Goal: Information Seeking & Learning: Get advice/opinions

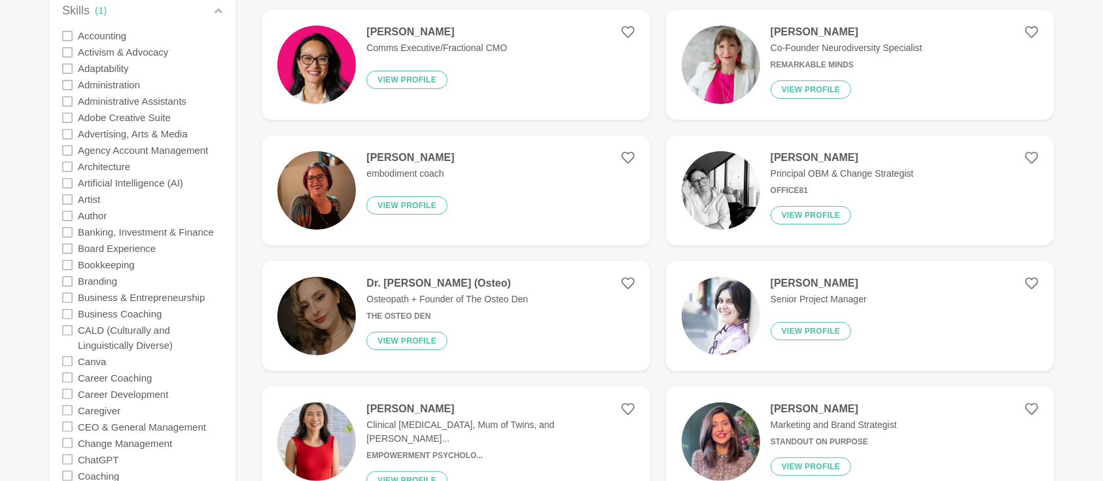
scroll to position [116, 0]
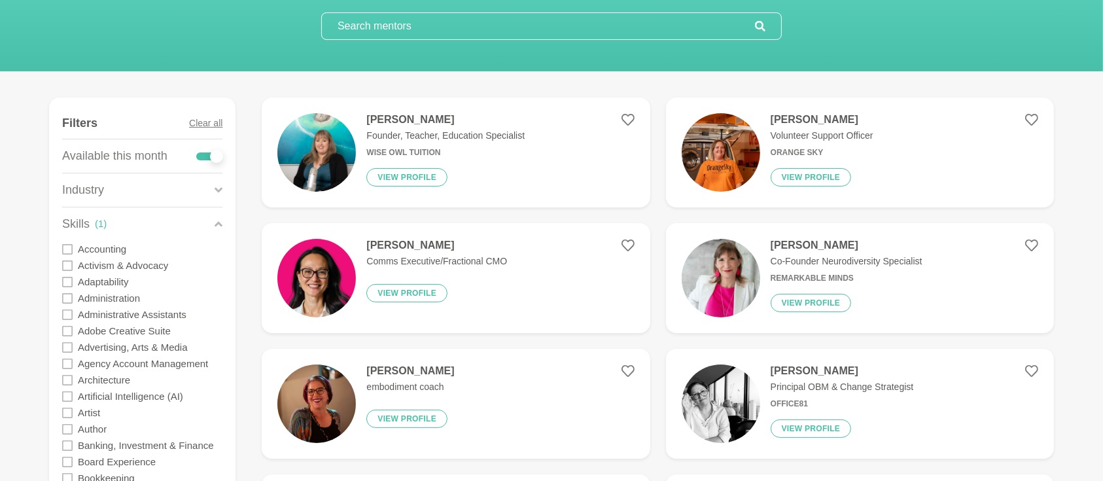
click at [199, 156] on div at bounding box center [209, 156] width 26 height 8
checkbox input "false"
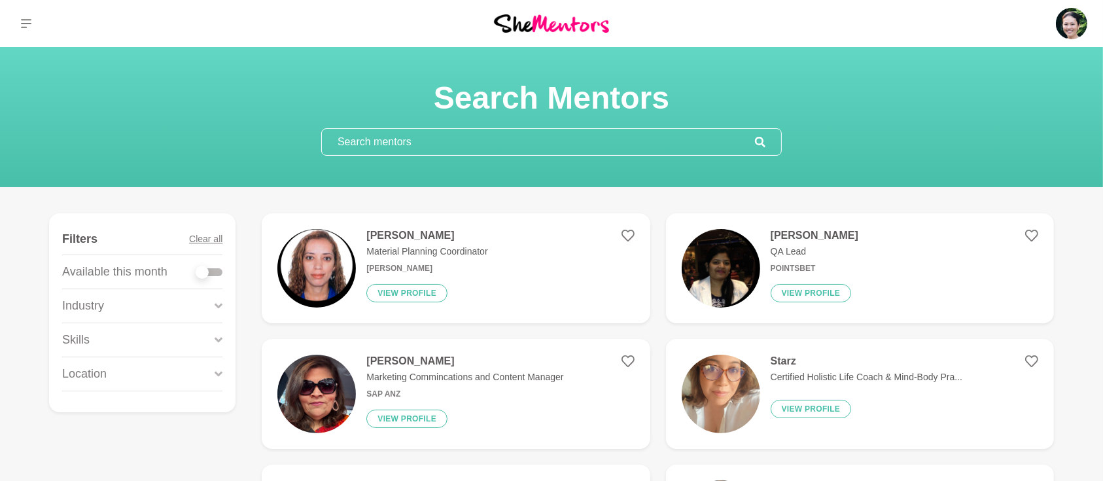
click at [213, 270] on div at bounding box center [209, 272] width 26 height 8
checkbox input "true"
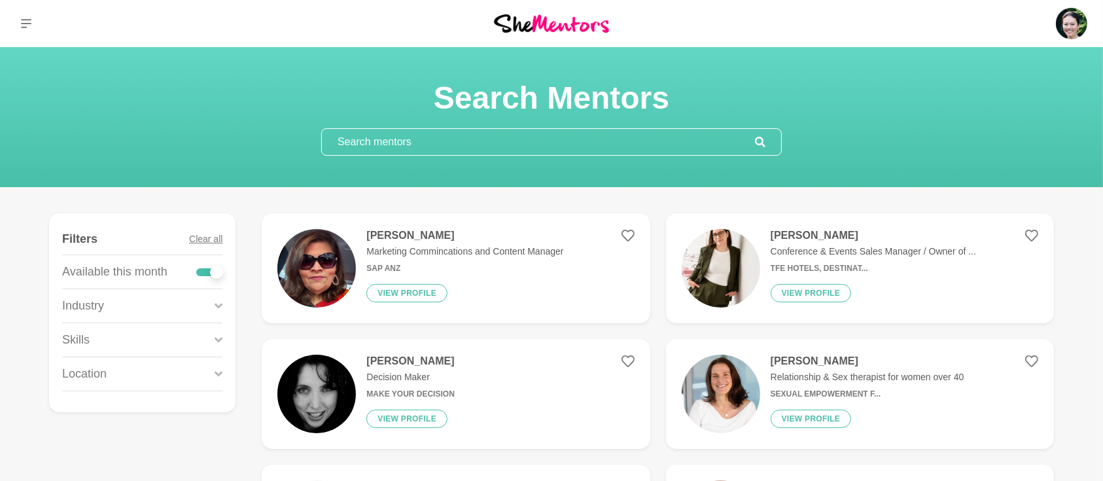
click at [217, 344] on icon at bounding box center [219, 340] width 8 height 18
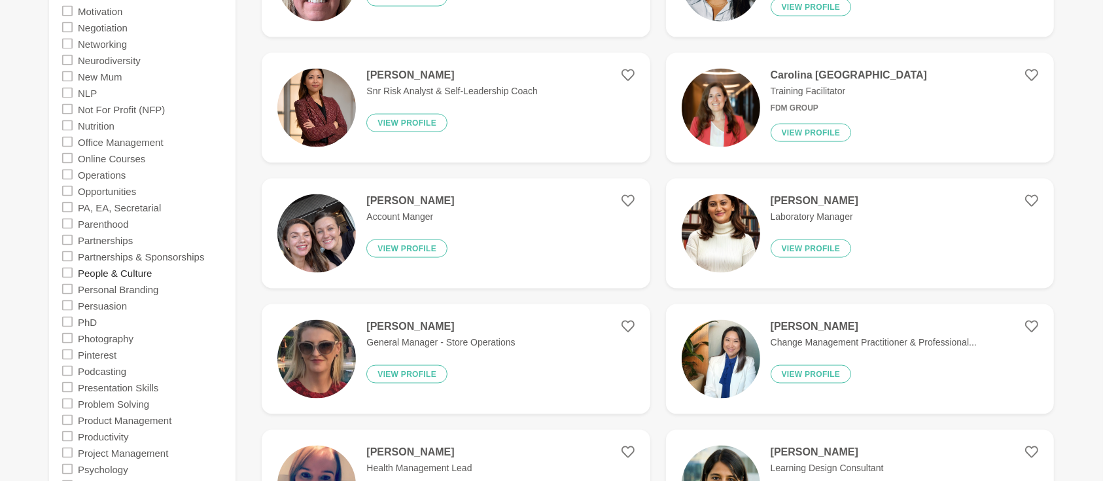
scroll to position [1978, 0]
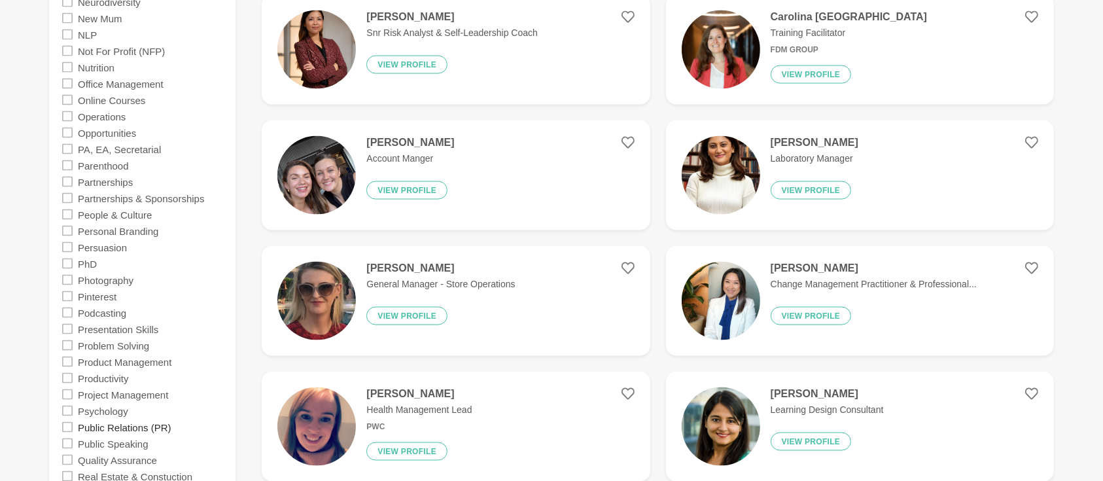
click at [133, 427] on label "Public Relations (PR)" at bounding box center [125, 427] width 94 height 16
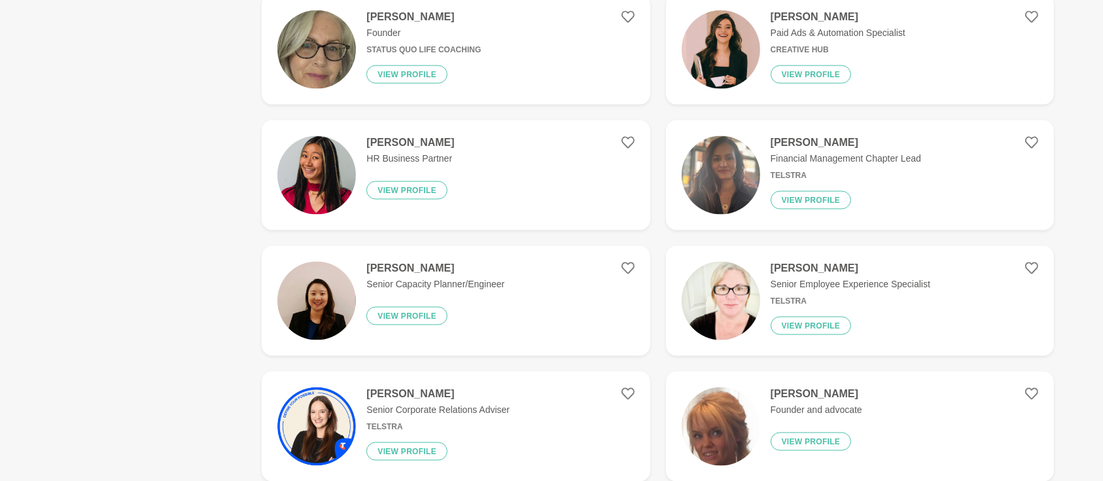
scroll to position [0, 0]
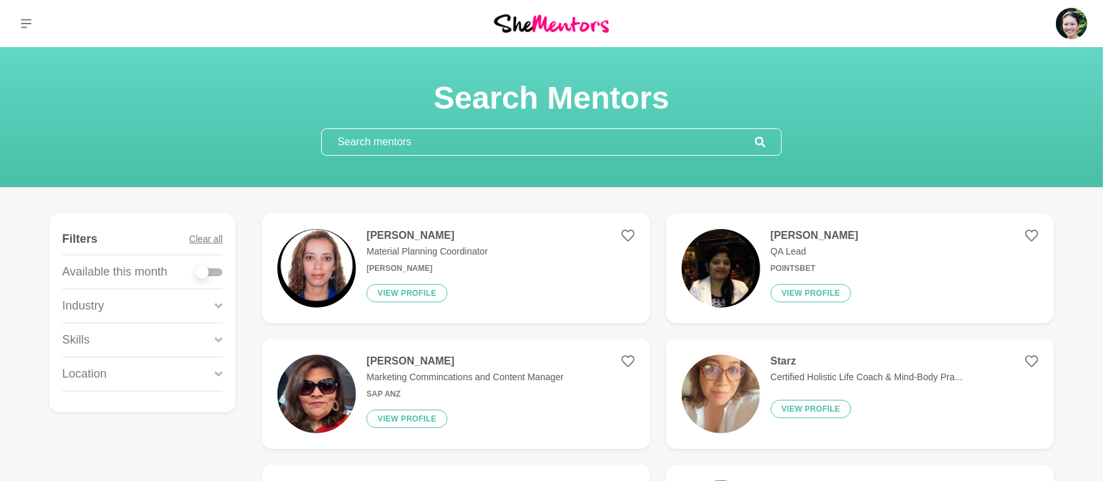
click at [217, 275] on div at bounding box center [209, 272] width 26 height 8
checkbox input "true"
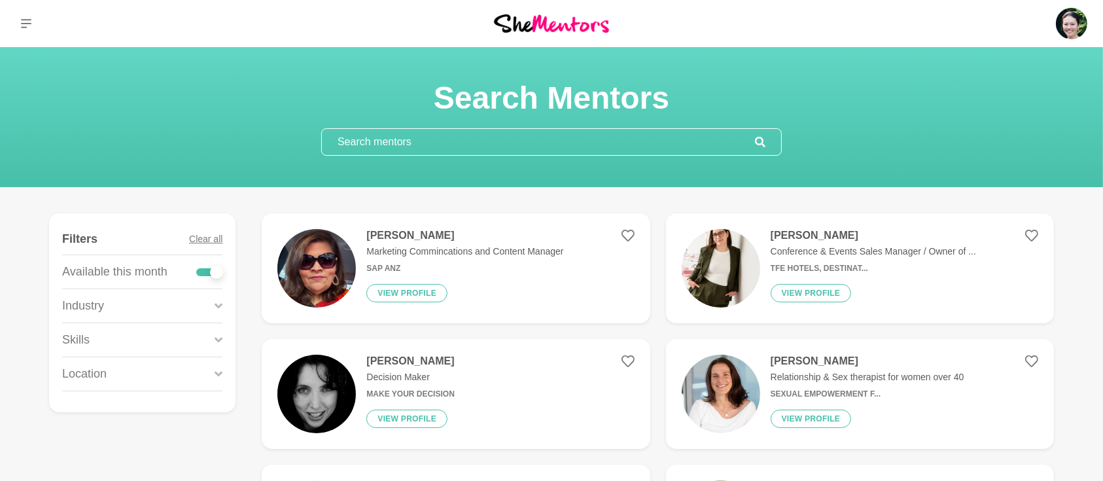
click at [215, 338] on icon at bounding box center [219, 340] width 8 height 18
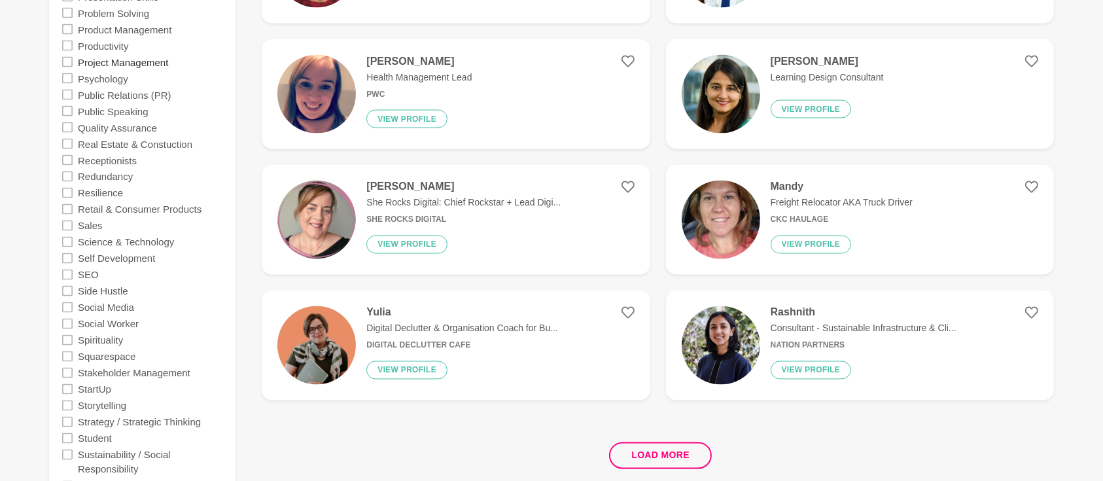
scroll to position [2327, 0]
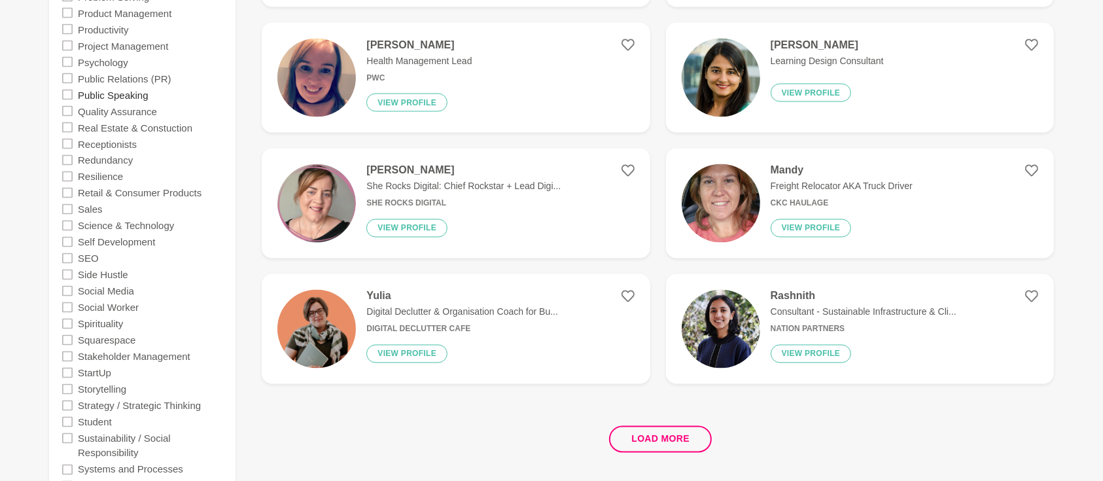
click at [141, 93] on label "Public Speaking" at bounding box center [113, 94] width 71 height 16
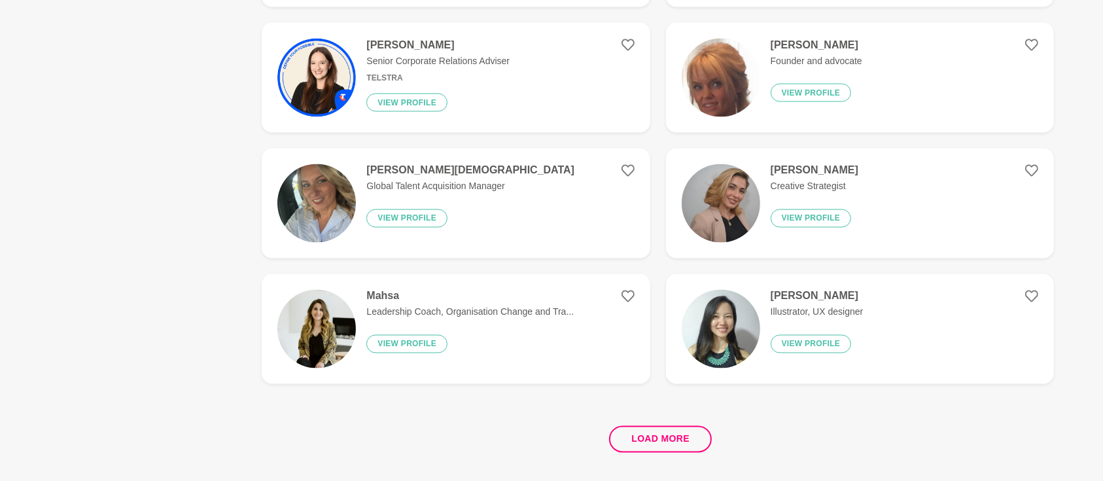
scroll to position [0, 0]
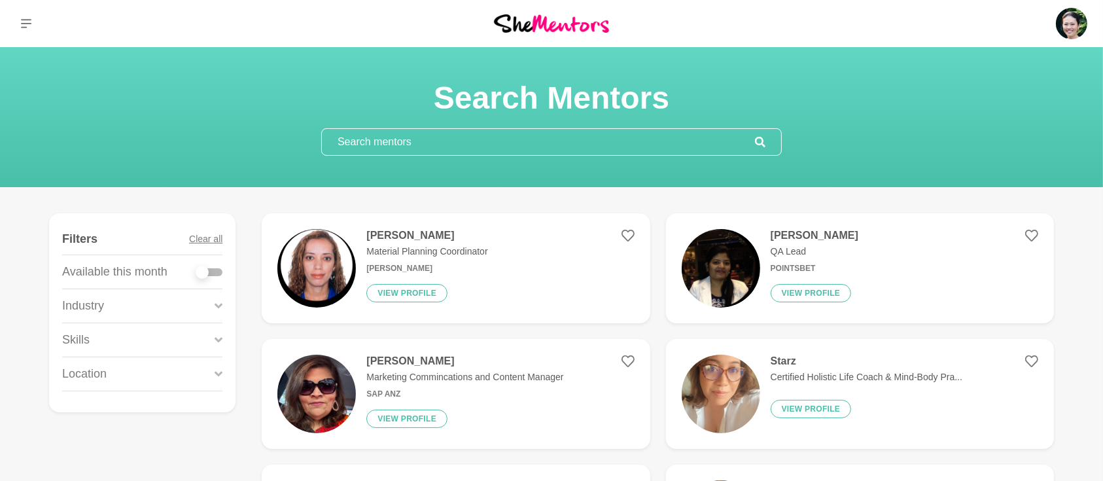
click at [216, 268] on div at bounding box center [209, 272] width 26 height 8
checkbox input "true"
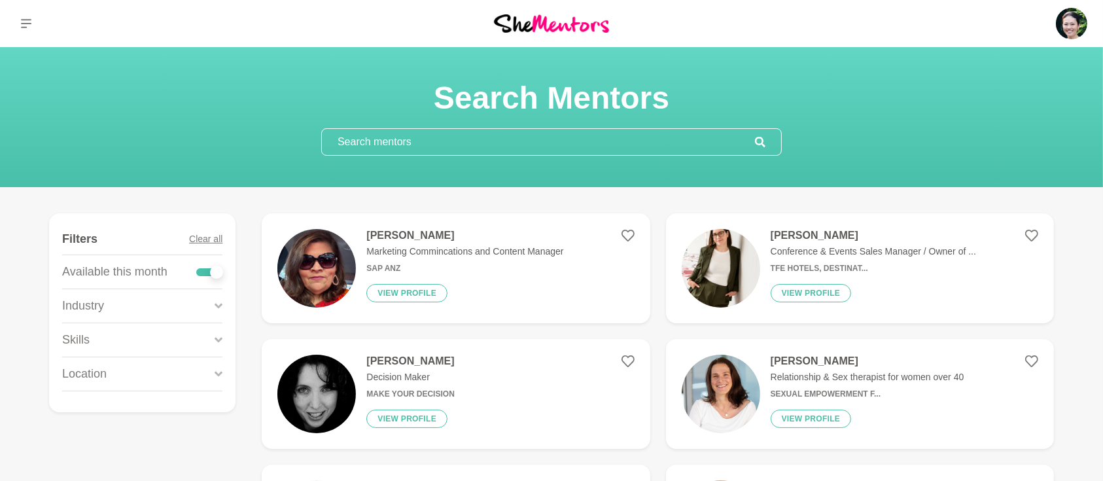
click at [213, 338] on div "Skills" at bounding box center [142, 339] width 160 height 33
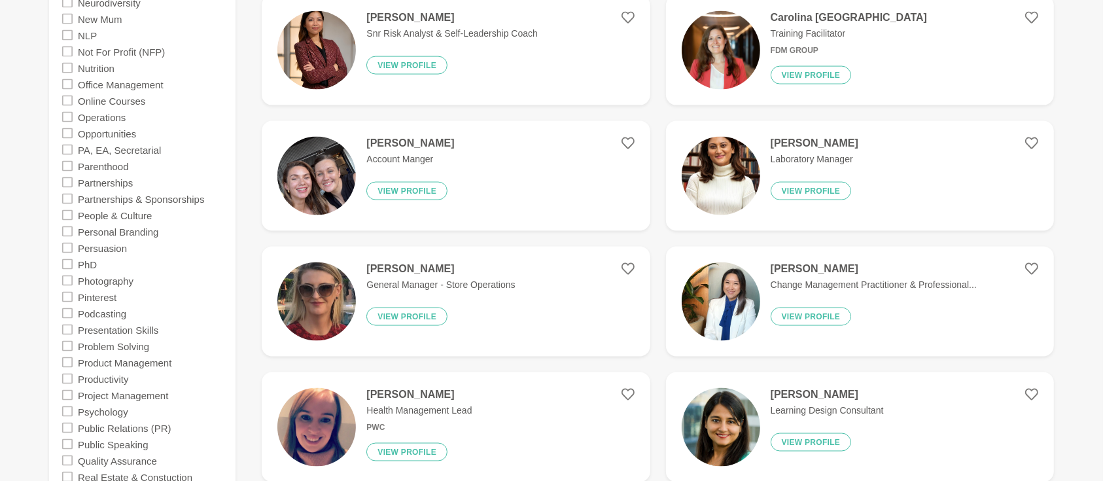
scroll to position [1978, 0]
click at [145, 427] on label "Public Relations (PR)" at bounding box center [125, 427] width 94 height 16
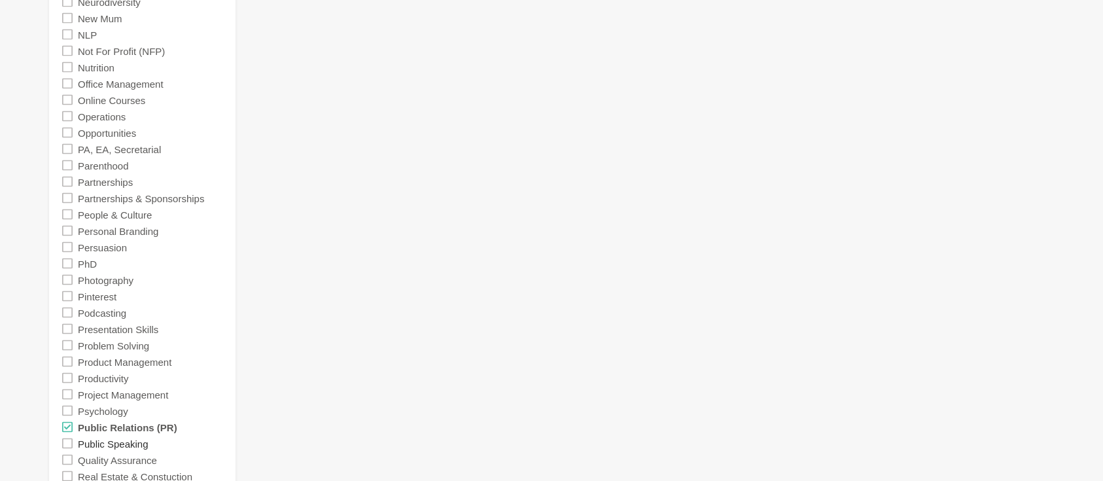
click at [147, 446] on label "Public Speaking" at bounding box center [113, 443] width 71 height 16
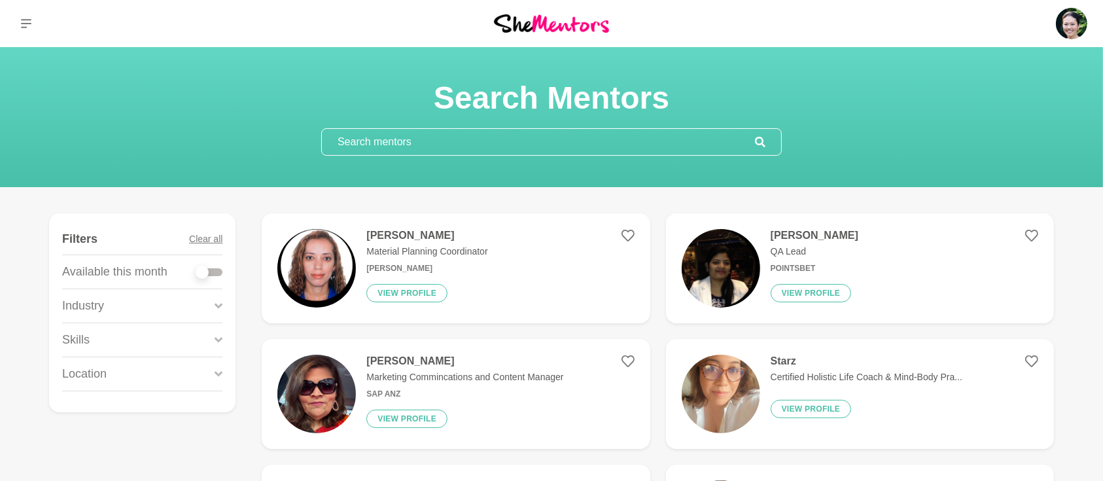
click at [214, 279] on div at bounding box center [209, 272] width 26 height 18
click at [219, 271] on div at bounding box center [209, 272] width 26 height 8
checkbox input "true"
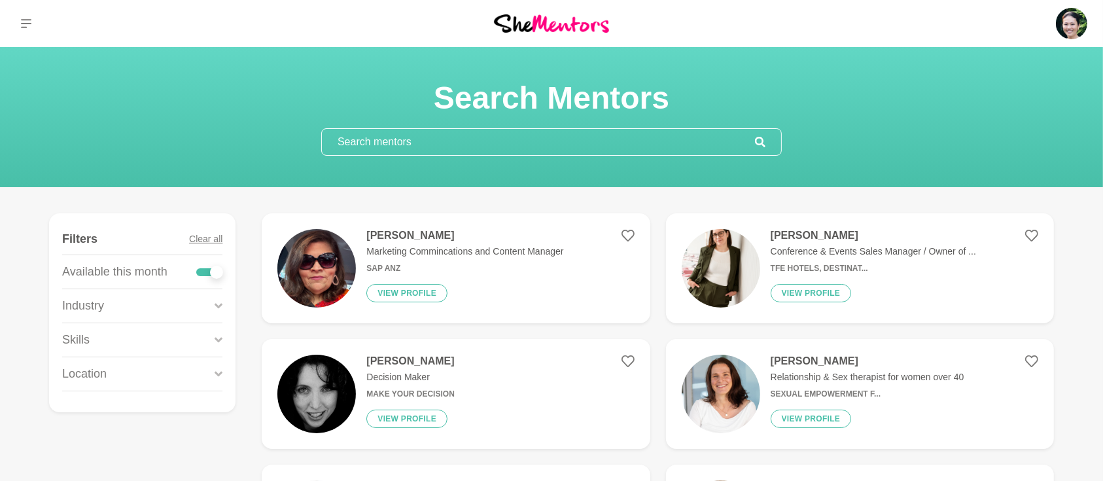
click at [220, 339] on icon at bounding box center [219, 339] width 8 height 5
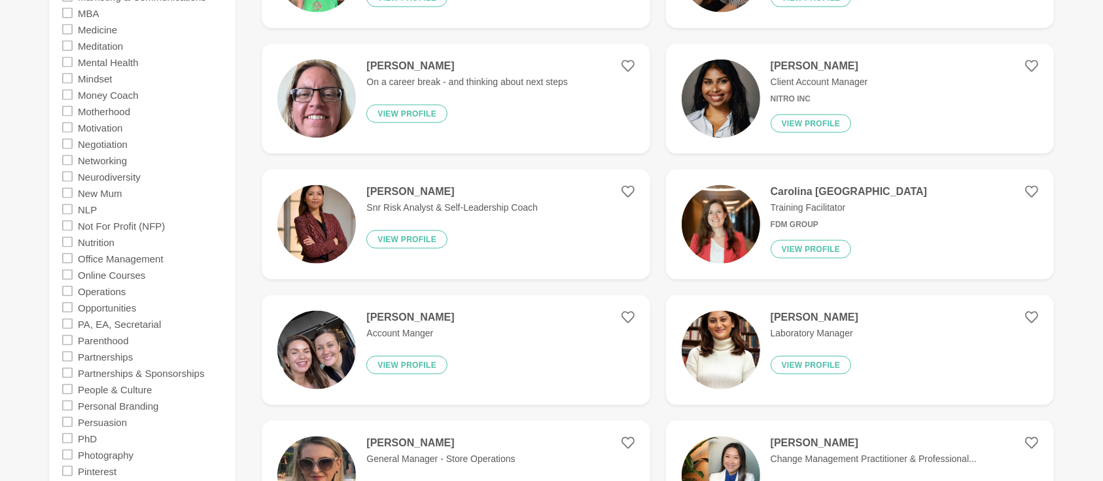
scroll to position [2036, 0]
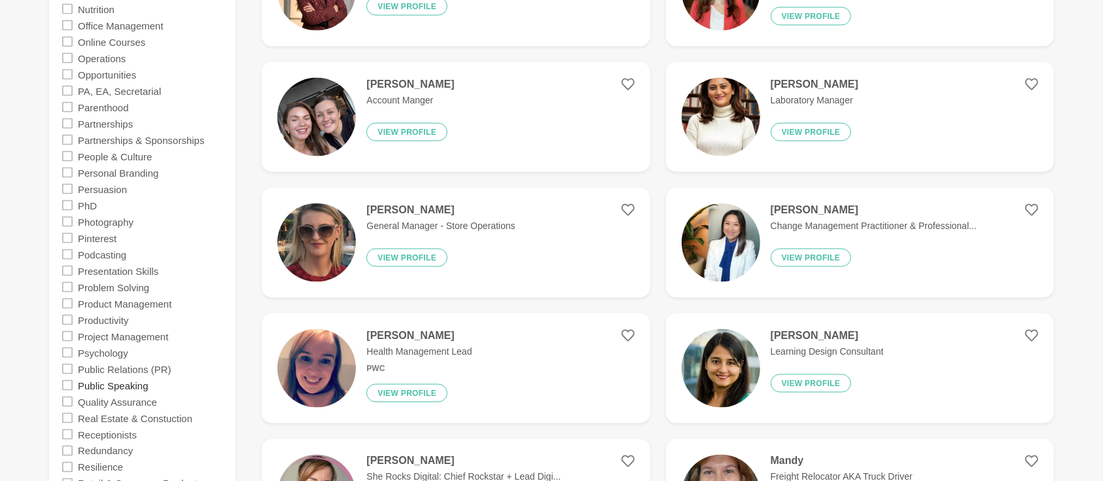
click at [134, 386] on label "Public Speaking" at bounding box center [113, 385] width 71 height 16
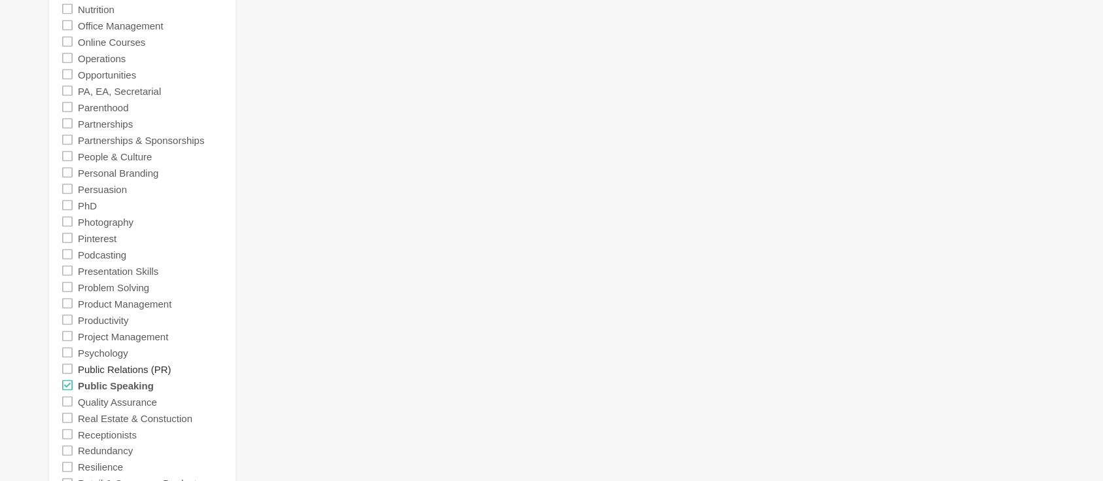
click at [145, 369] on label "Public Relations (PR)" at bounding box center [125, 369] width 94 height 16
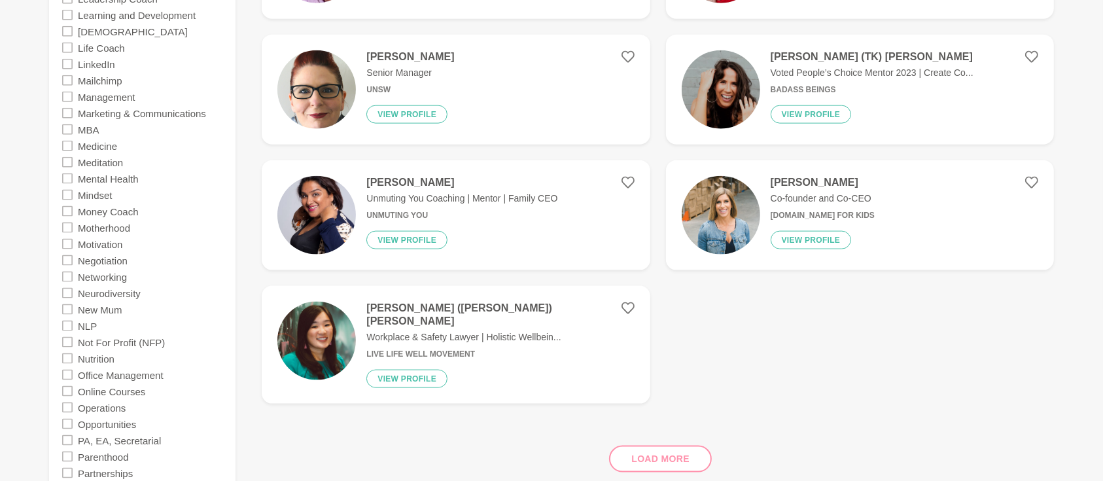
scroll to position [1861, 0]
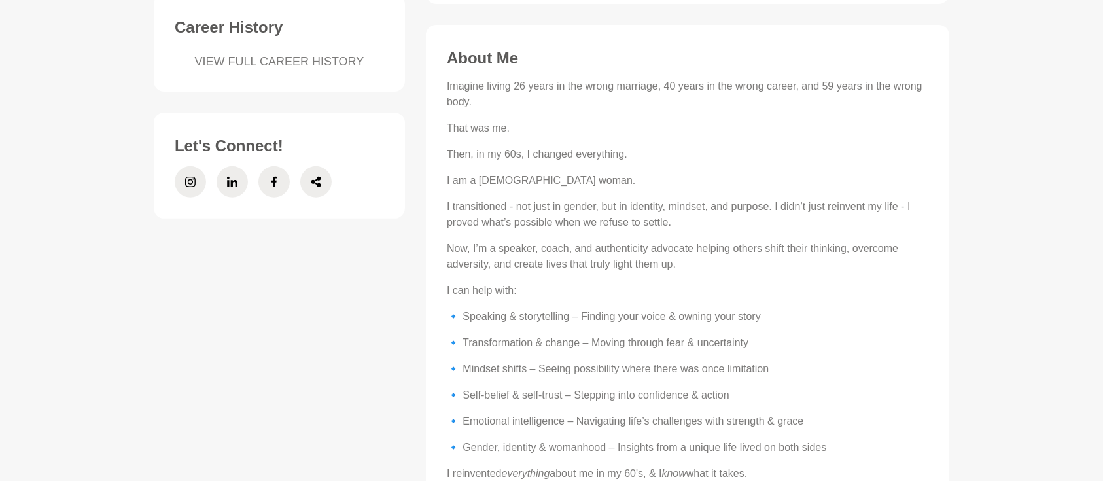
scroll to position [524, 0]
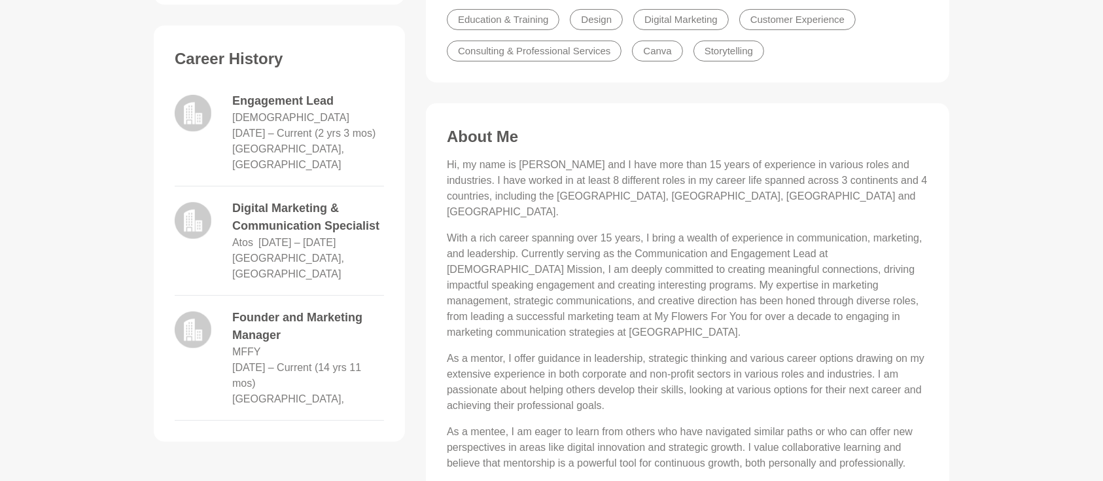
scroll to position [581, 0]
